Goal: Obtain resource: Download file/media

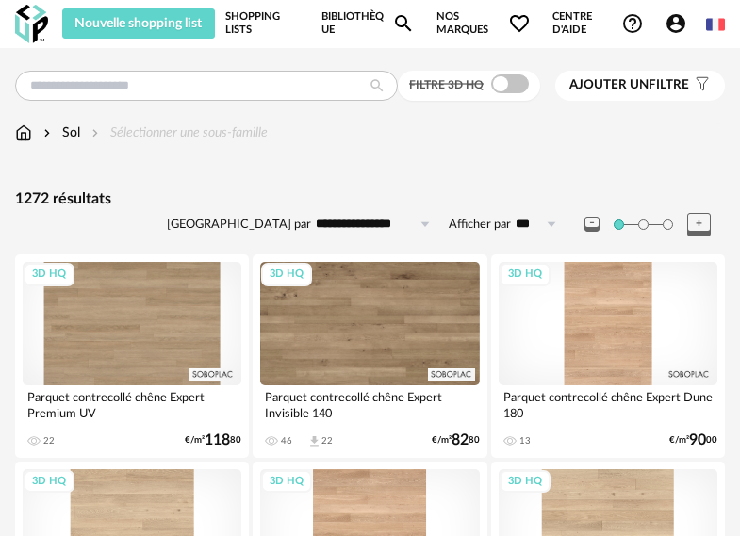
click at [639, 89] on span "Ajouter un" at bounding box center [608, 84] width 79 height 13
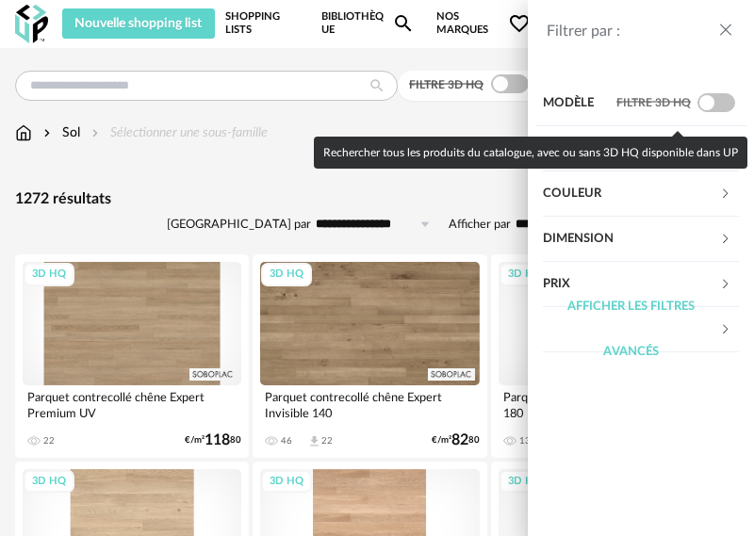
click at [733, 189] on div "Couleur" at bounding box center [641, 193] width 196 height 45
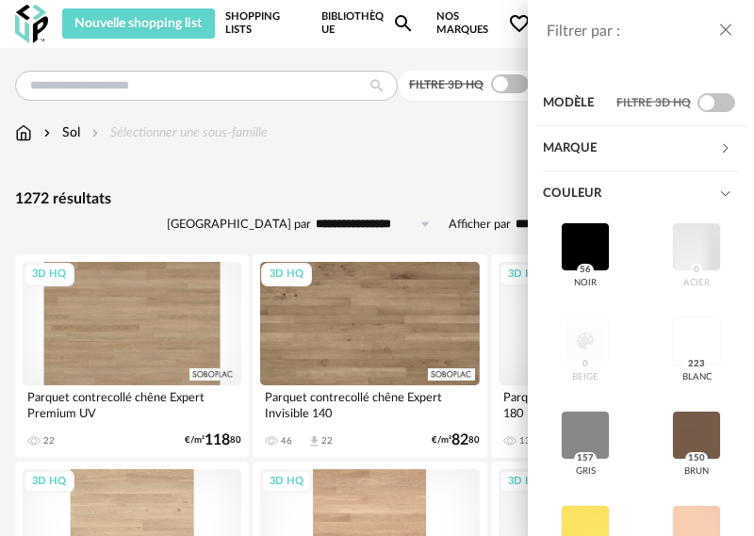
click at [356, 141] on div "Filtrer par : Modèle Filtre 3D HQ Marque &tradition 0 101 Copenhagen 0 366 Conc…" at bounding box center [377, 268] width 754 height 536
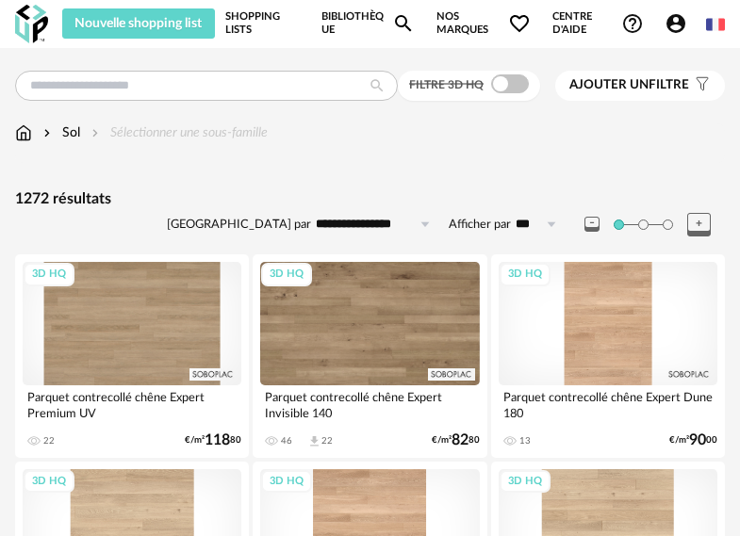
click at [666, 86] on span "Ajouter un filtre" at bounding box center [629, 85] width 120 height 16
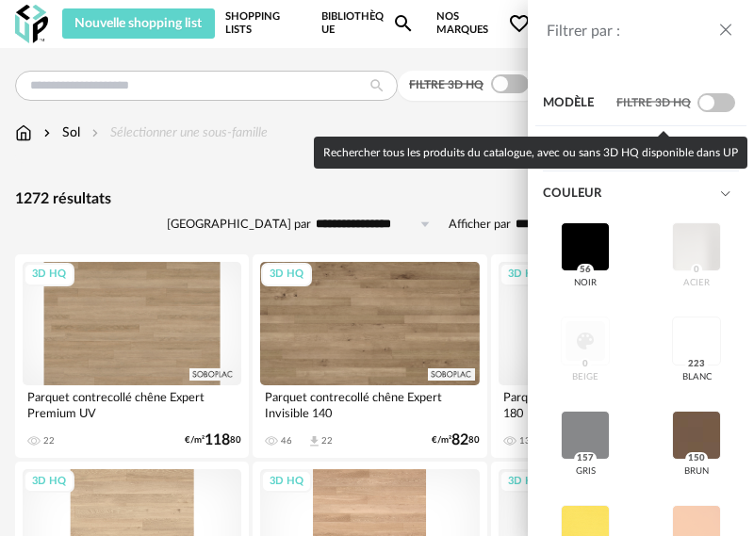
click at [697, 106] on span at bounding box center [716, 102] width 38 height 19
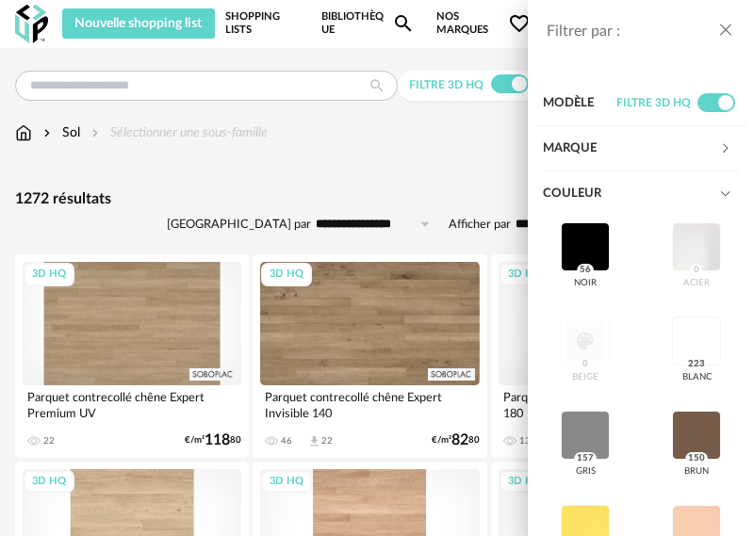
click at [719, 190] on icon at bounding box center [725, 194] width 12 height 12
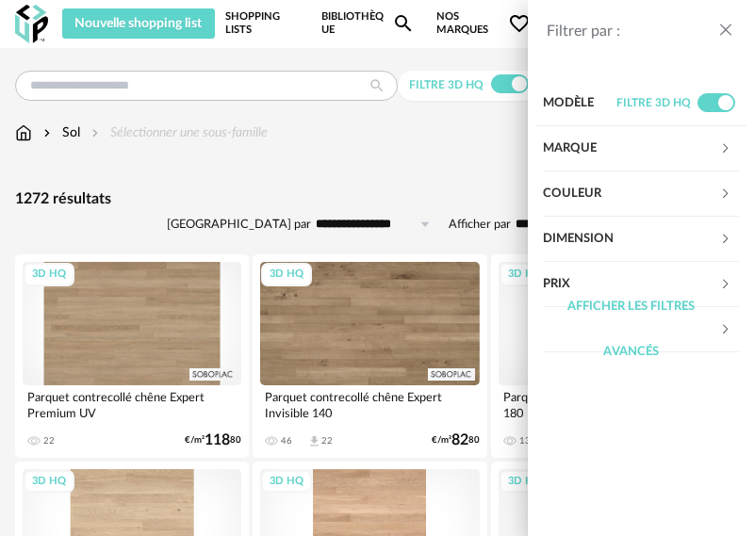
click at [715, 190] on div "Couleur" at bounding box center [631, 193] width 176 height 45
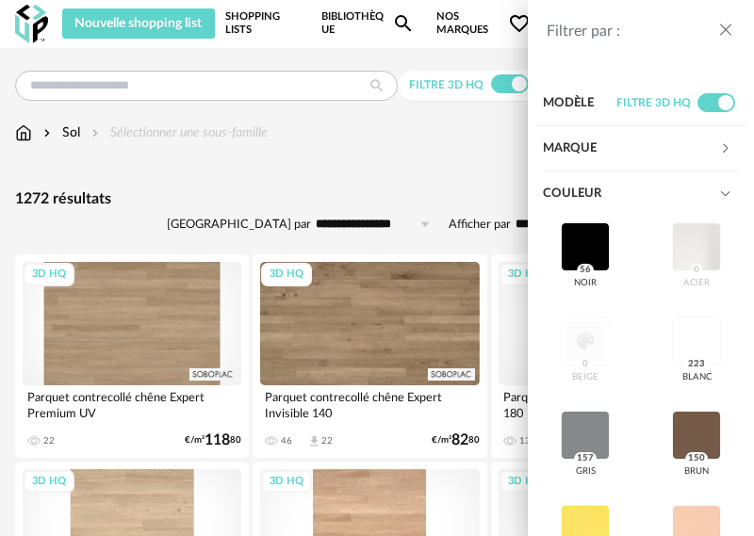
click at [355, 165] on div "Filtrer par : Modèle Filtre 3D HQ Marque &tradition 0 101 Copenhagen 0 366 Conc…" at bounding box center [377, 268] width 754 height 536
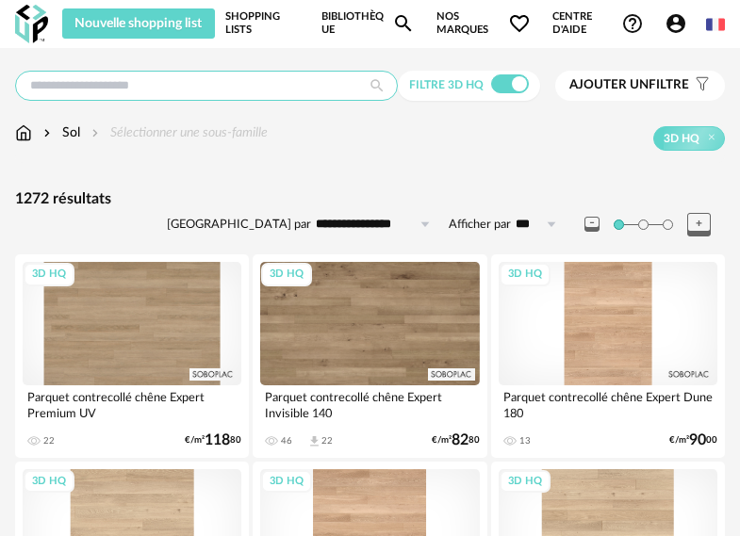
click at [271, 92] on input "text" at bounding box center [206, 86] width 383 height 30
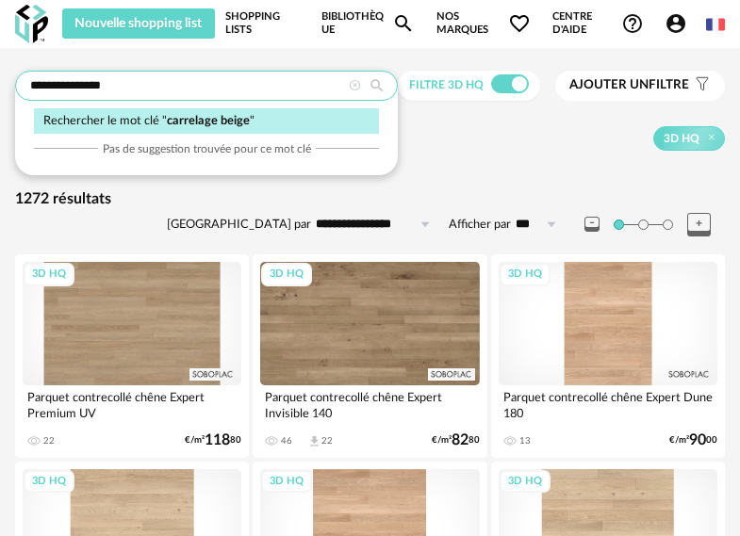
type input "**********"
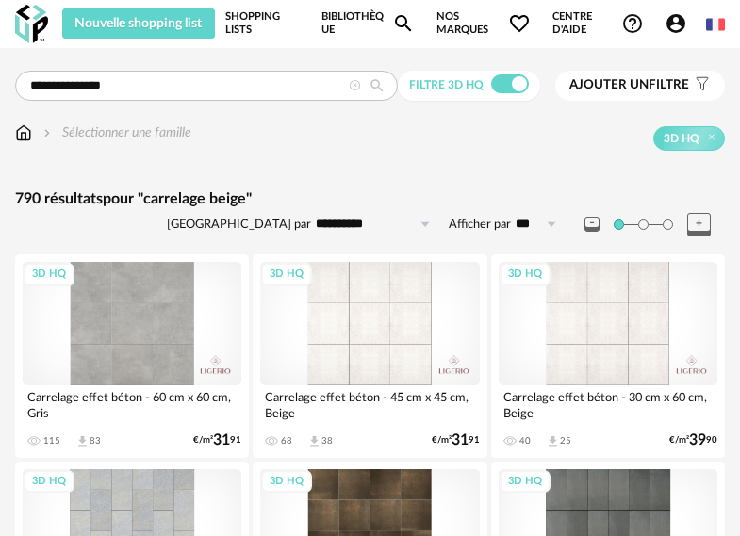
click at [633, 284] on div "3D HQ" at bounding box center [607, 323] width 219 height 123
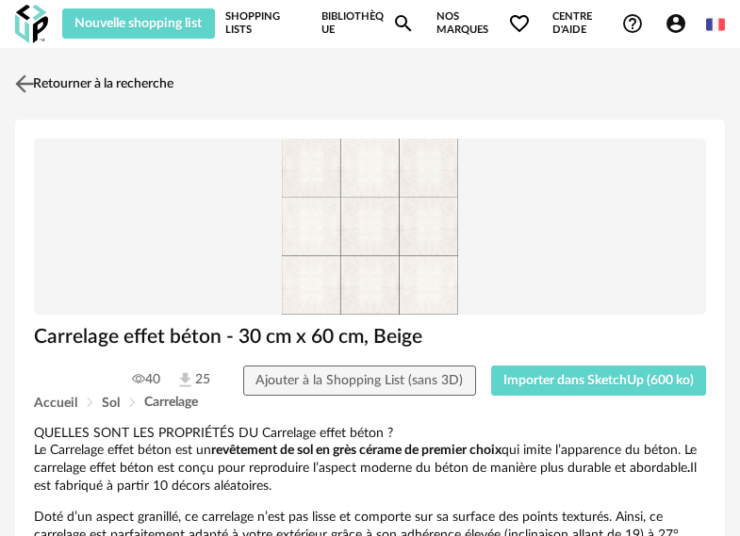
click at [19, 86] on img at bounding box center [24, 83] width 27 height 27
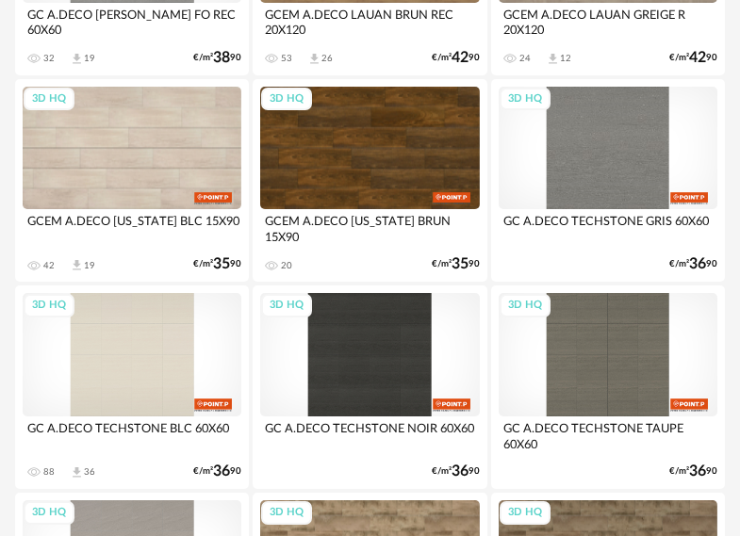
scroll to position [2638, 0]
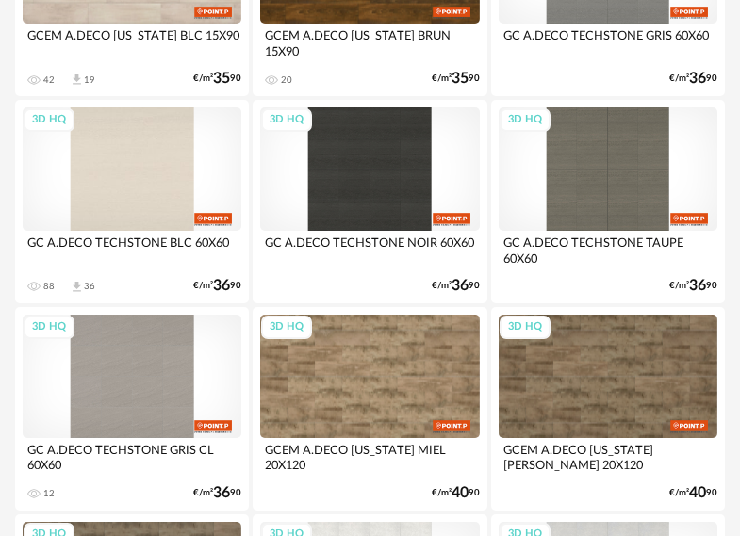
click at [129, 162] on div "3D HQ" at bounding box center [132, 168] width 219 height 123
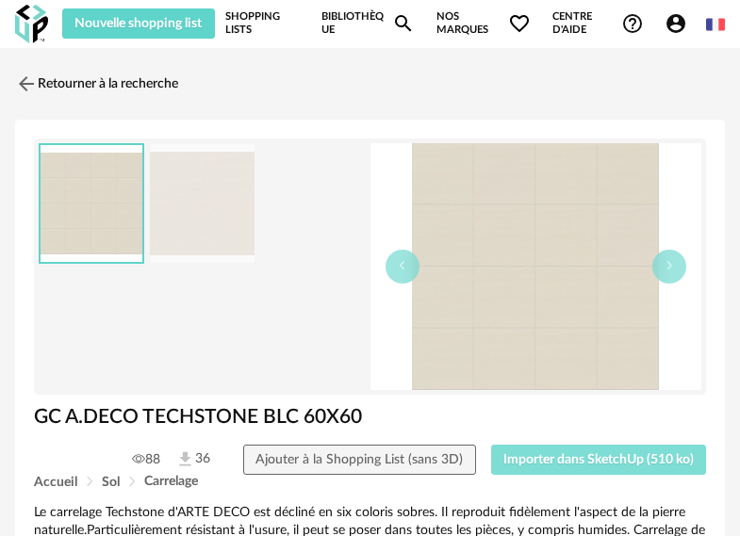
click at [559, 464] on span "Importer dans SketchUp (510 ko)" at bounding box center [598, 459] width 190 height 13
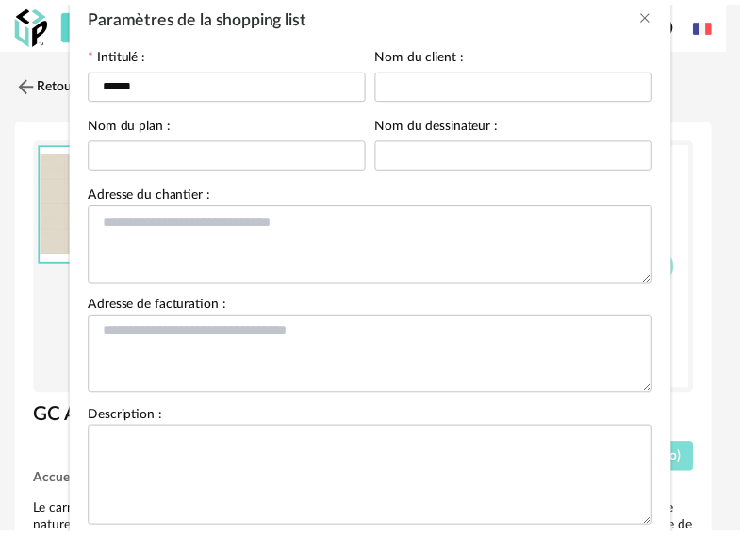
scroll to position [218, 0]
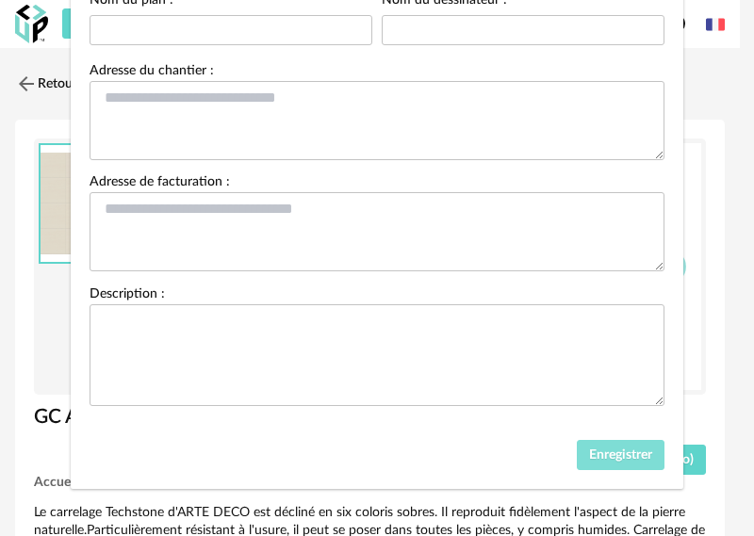
click at [635, 463] on button "Enregistrer" at bounding box center [621, 455] width 89 height 30
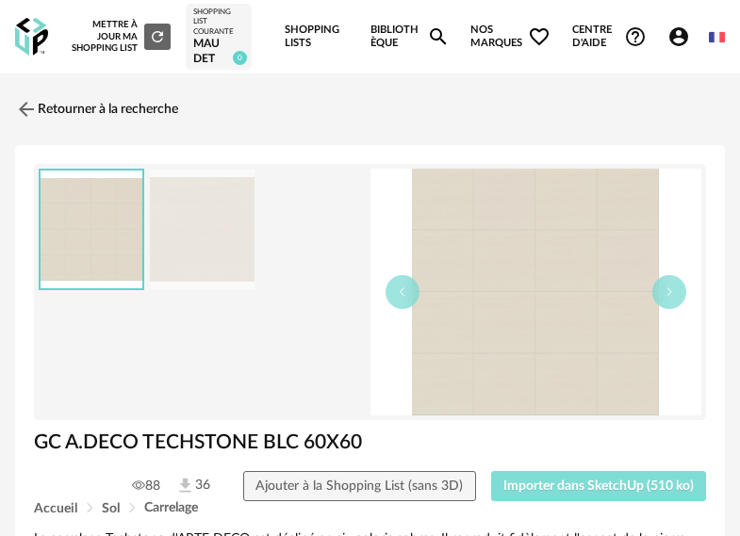
click at [647, 493] on button "Importer dans SketchUp (510 ko)" at bounding box center [599, 486] width 216 height 30
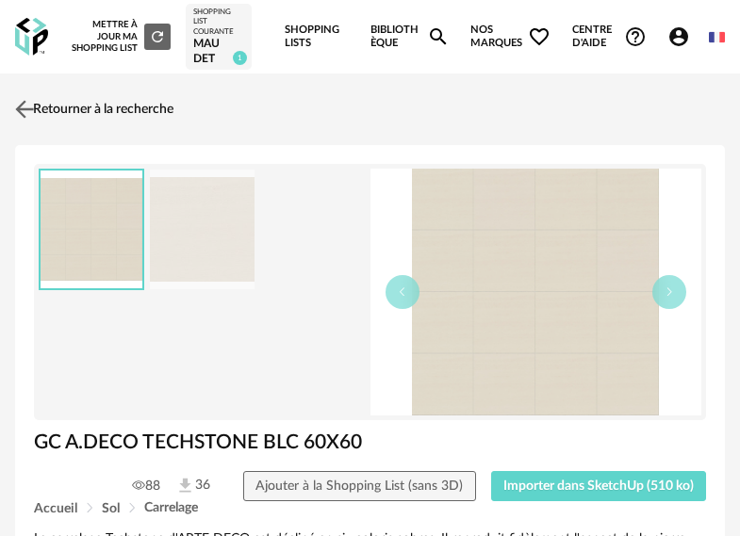
click at [35, 103] on img at bounding box center [24, 109] width 27 height 27
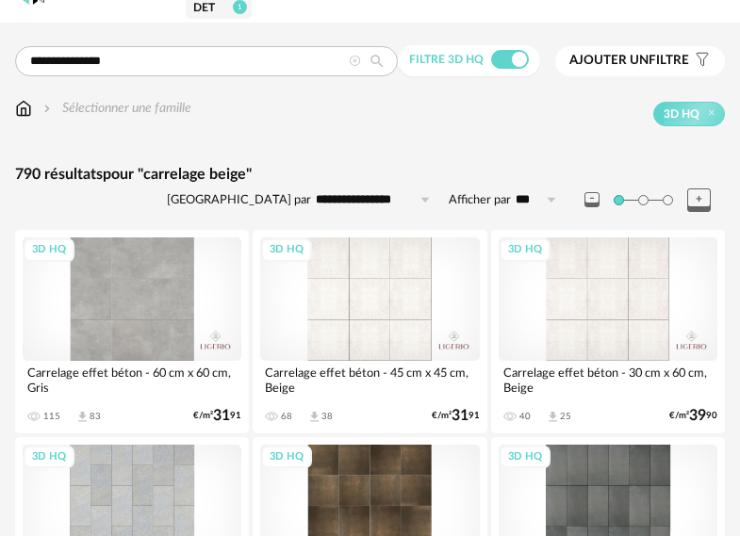
scroll to position [25, 0]
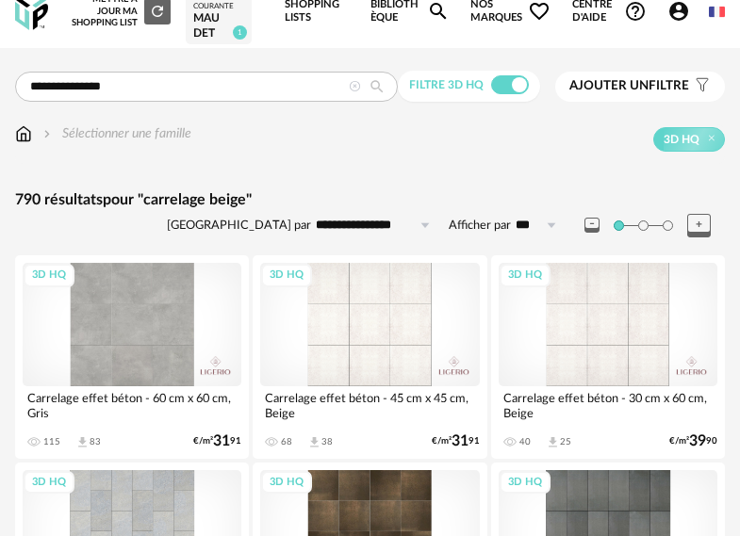
click at [349, 321] on div "3D HQ" at bounding box center [369, 324] width 219 height 123
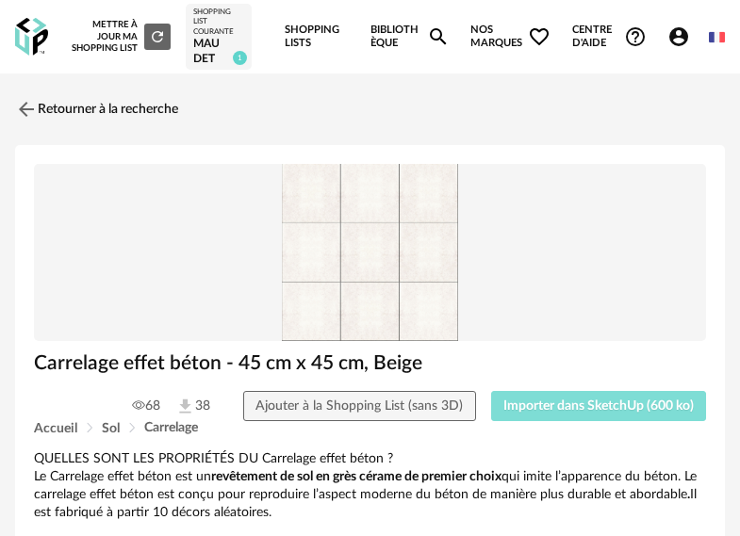
click at [563, 408] on span "Importer dans SketchUp (600 ko)" at bounding box center [598, 406] width 190 height 13
